Goal: Information Seeking & Learning: Learn about a topic

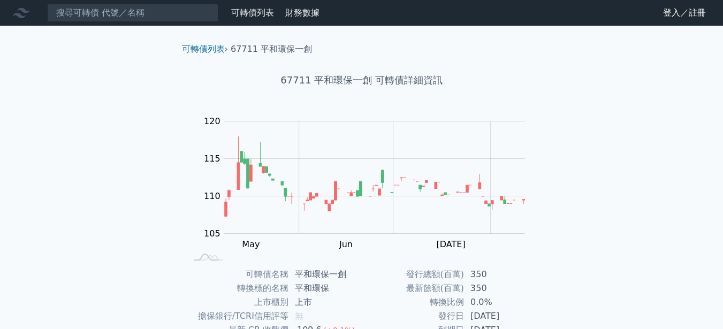
scroll to position [161, 0]
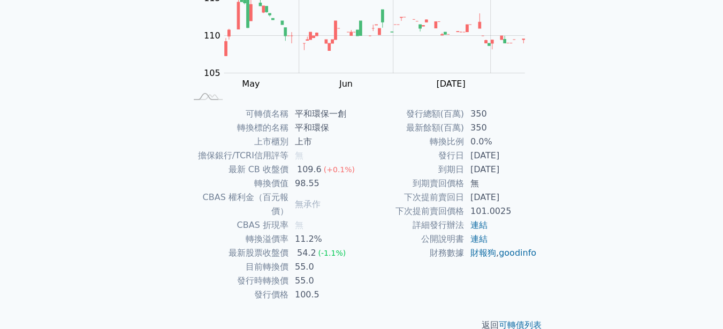
click at [101, 209] on div "可轉債列表 財務數據 可轉債列表 財務數據 登入／註冊 登入／註冊 可轉債列表 › 67711 平和環保一創 67711 平和環保一創 可轉債詳細資訊 Zoo…" at bounding box center [361, 94] width 723 height 510
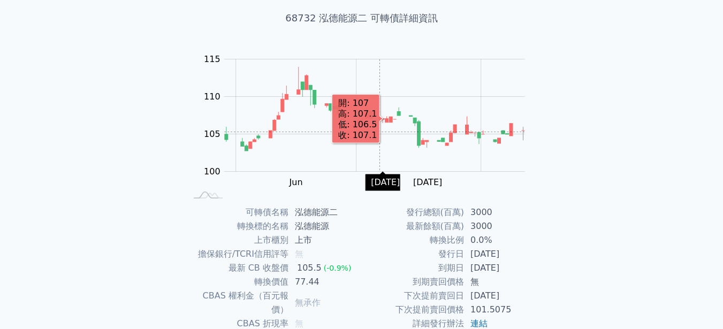
scroll to position [107, 0]
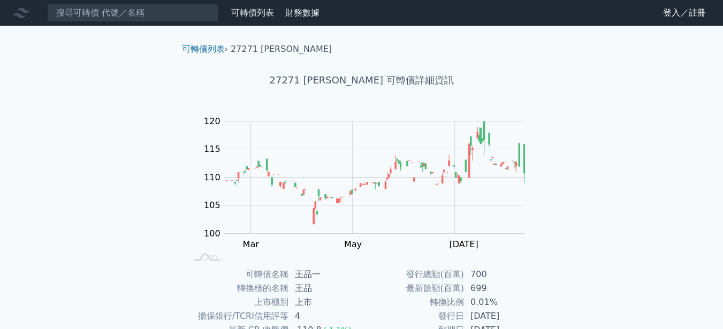
scroll to position [161, 0]
